Goal: Find specific page/section: Find specific page/section

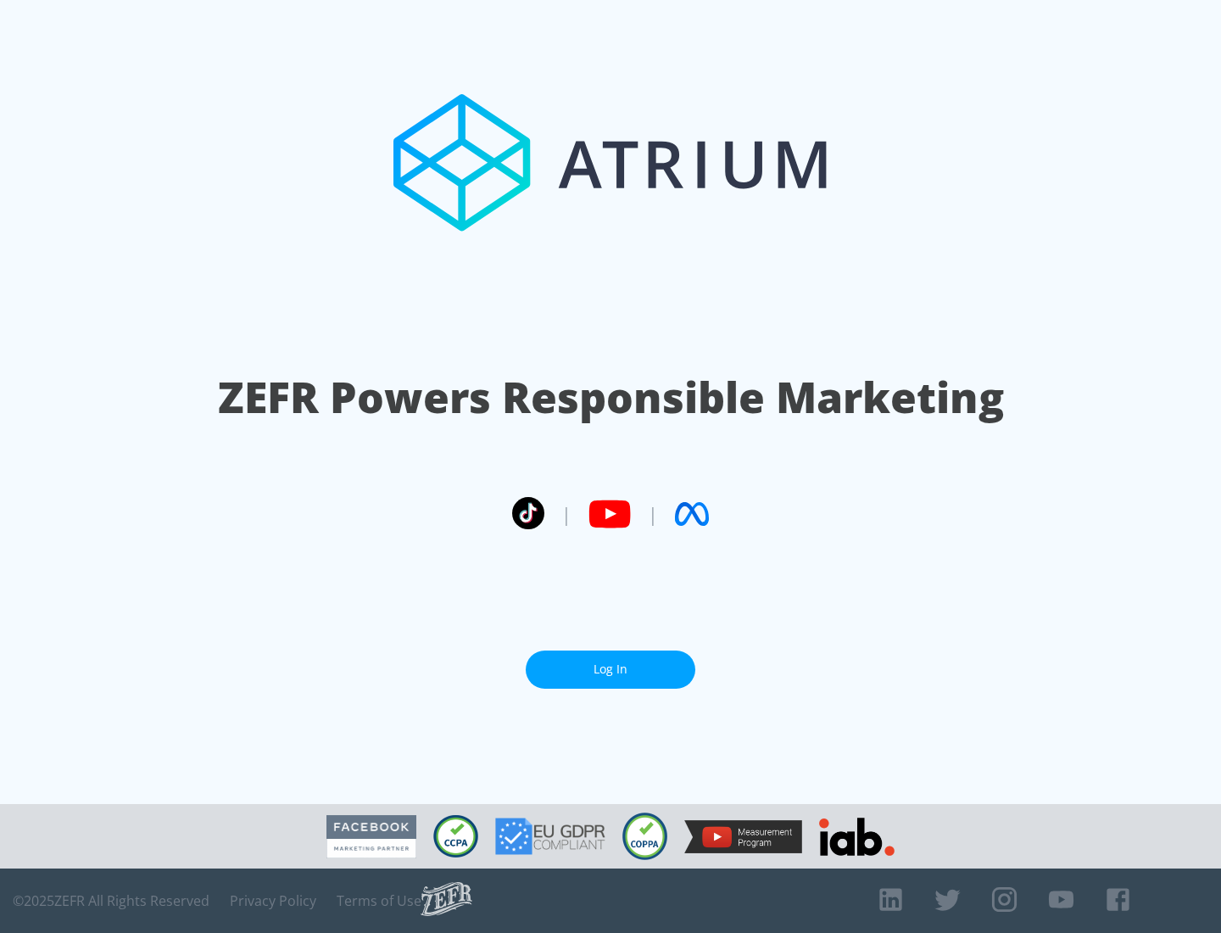
click at [611, 669] on link "Log In" at bounding box center [611, 669] width 170 height 38
